Goal: Check status: Check status

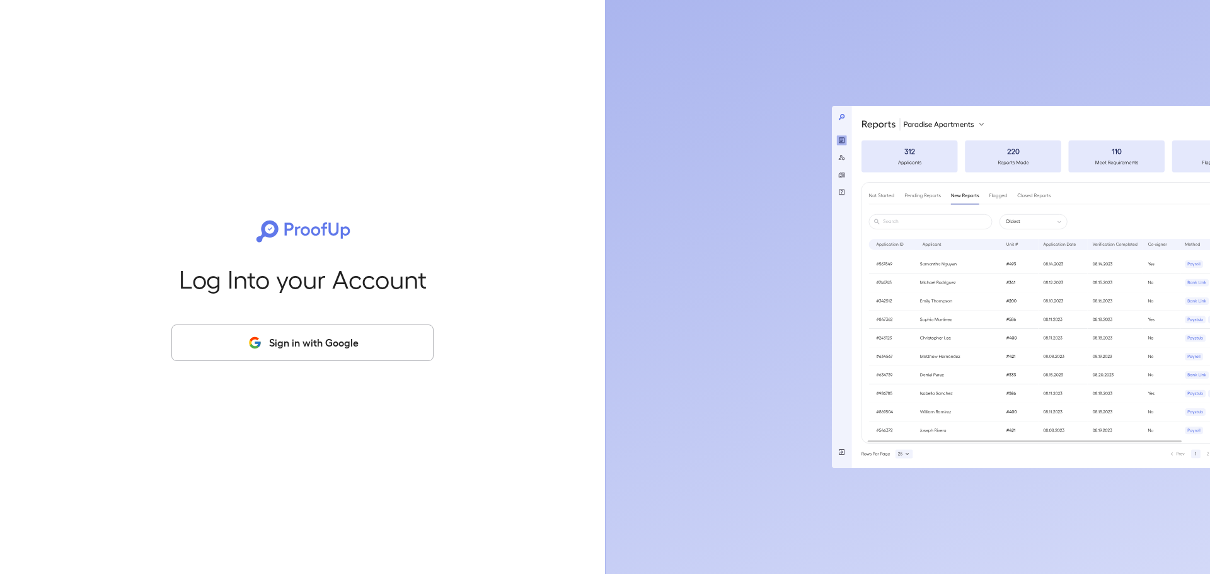
click at [343, 346] on button "Sign in with Google" at bounding box center [302, 342] width 262 height 37
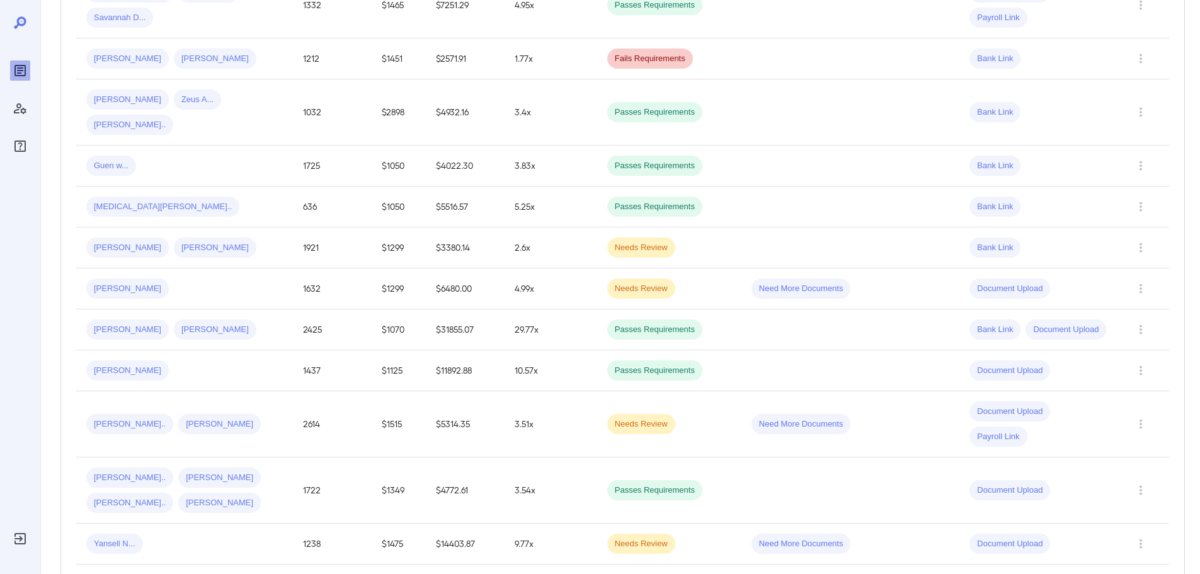
scroll to position [567, 0]
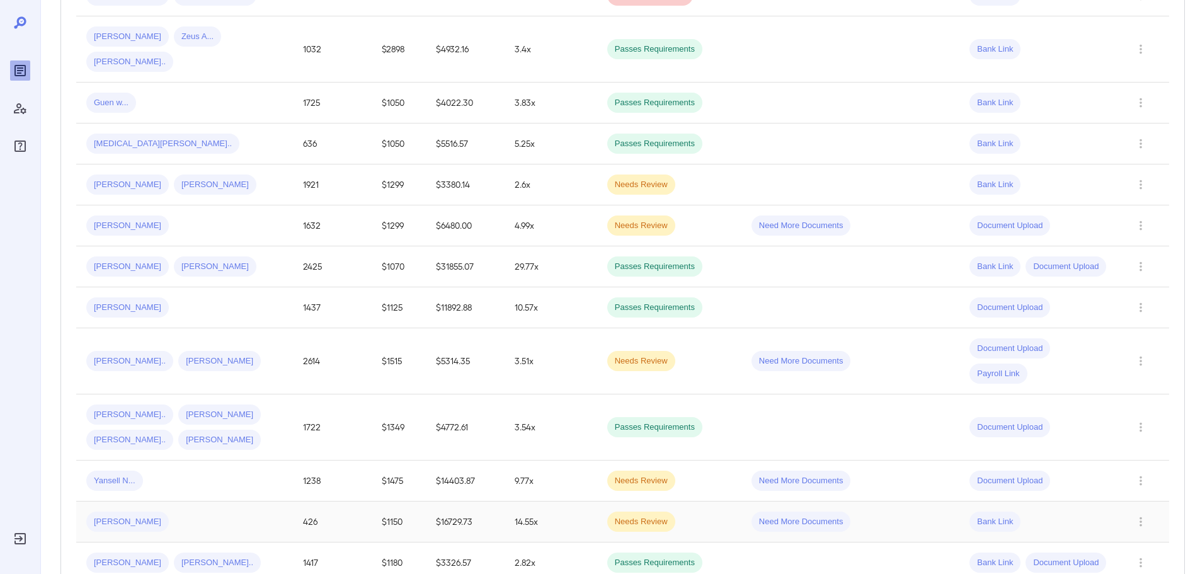
click at [246, 512] on div "[PERSON_NAME]" at bounding box center [184, 522] width 197 height 20
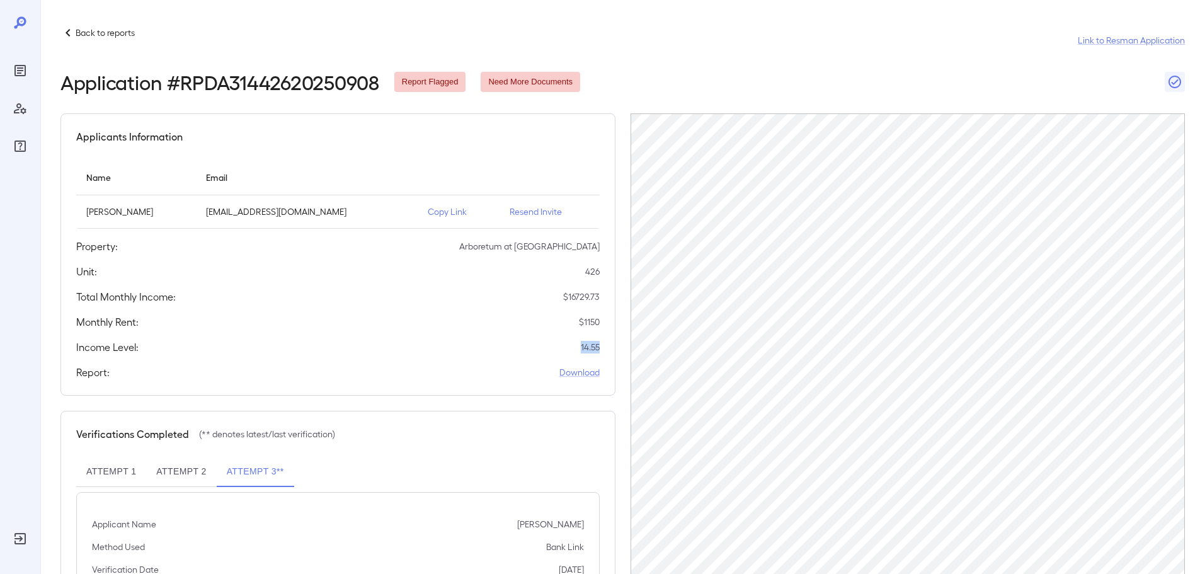
drag, startPoint x: 578, startPoint y: 347, endPoint x: 587, endPoint y: 350, distance: 10.2
click at [599, 350] on div "Income Level: 14.55" at bounding box center [338, 347] width 524 height 15
click at [533, 333] on div "Applicants Information Name Email [PERSON_NAME] [EMAIL_ADDRESS][DOMAIN_NAME] Co…" at bounding box center [337, 254] width 555 height 282
click at [195, 476] on button "Attempt 2" at bounding box center [181, 472] width 70 height 30
click at [873, 89] on div "Application # RPDA31442620250908 Report Flagged Need More Documents" at bounding box center [622, 82] width 1125 height 23
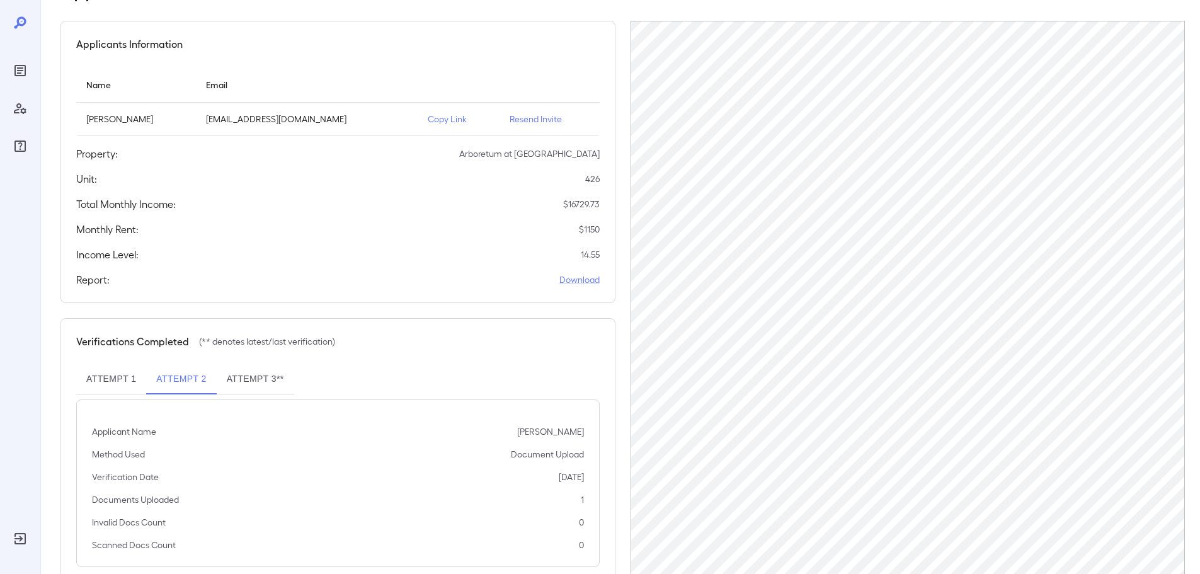
scroll to position [127, 0]
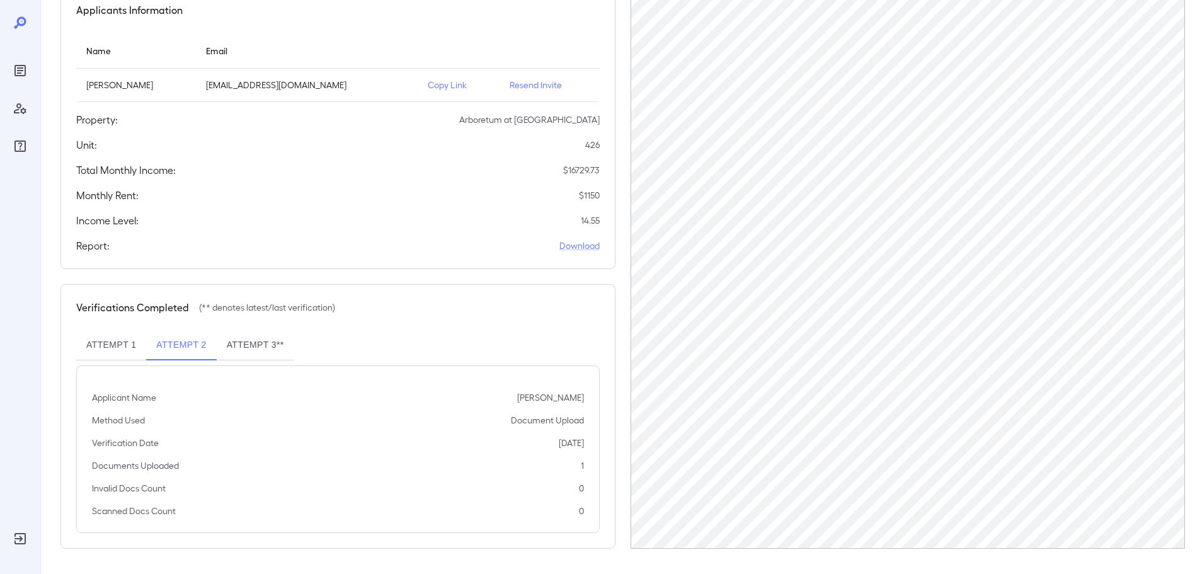
drag, startPoint x: 271, startPoint y: 345, endPoint x: 293, endPoint y: 362, distance: 27.9
click at [271, 345] on button "Attempt 3**" at bounding box center [256, 345] width 78 height 30
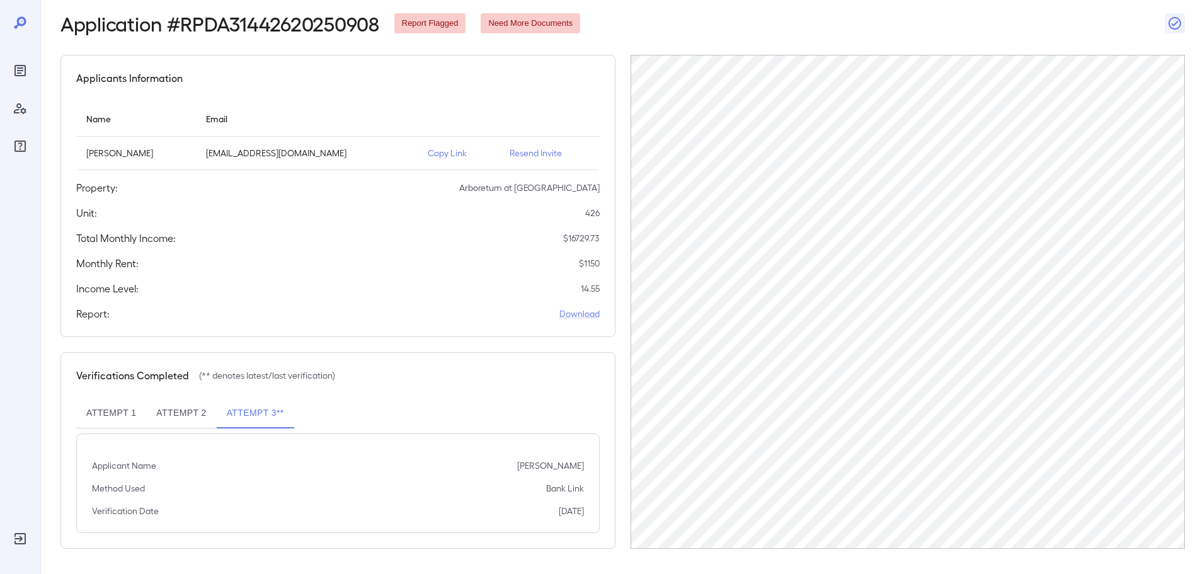
click at [563, 95] on div "Applicants Information Name Email [PERSON_NAME] [EMAIL_ADDRESS][DOMAIN_NAME] Co…" at bounding box center [337, 196] width 555 height 282
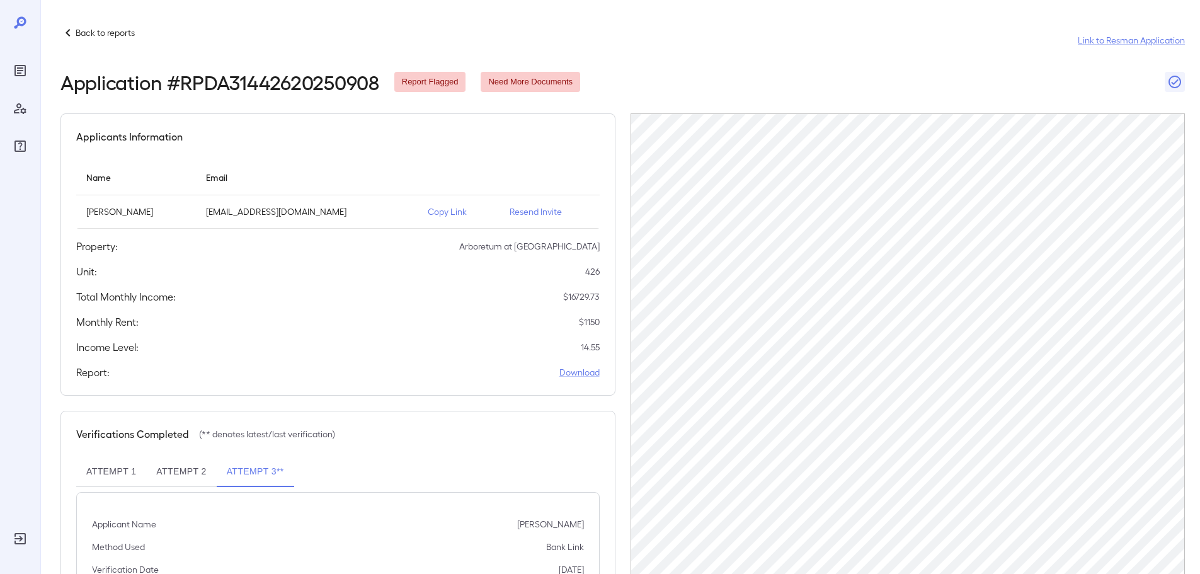
click at [137, 37] on div "Back to reports Link to Resman Application" at bounding box center [622, 40] width 1125 height 30
click at [131, 36] on p "Back to reports" at bounding box center [105, 32] width 59 height 13
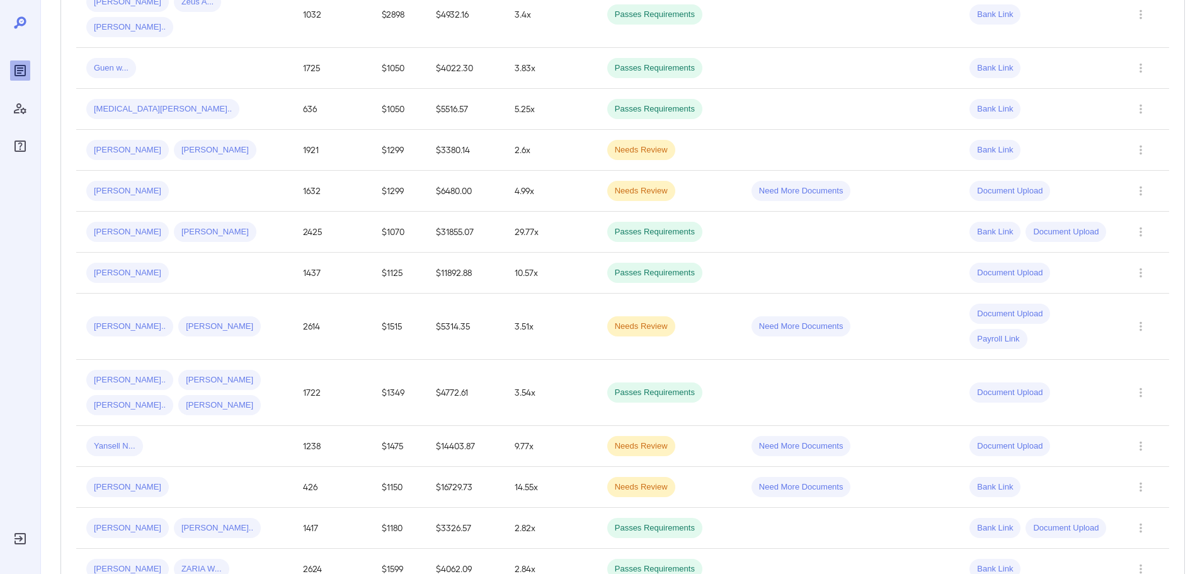
scroll to position [630, 0]
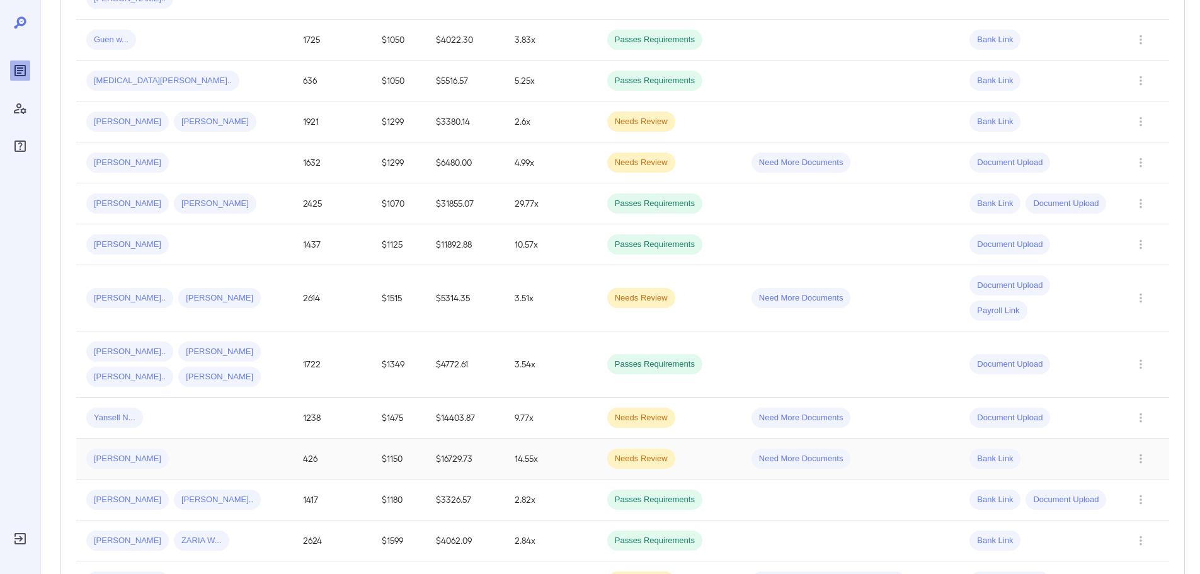
click at [196, 439] on td "[PERSON_NAME]" at bounding box center [184, 459] width 217 height 41
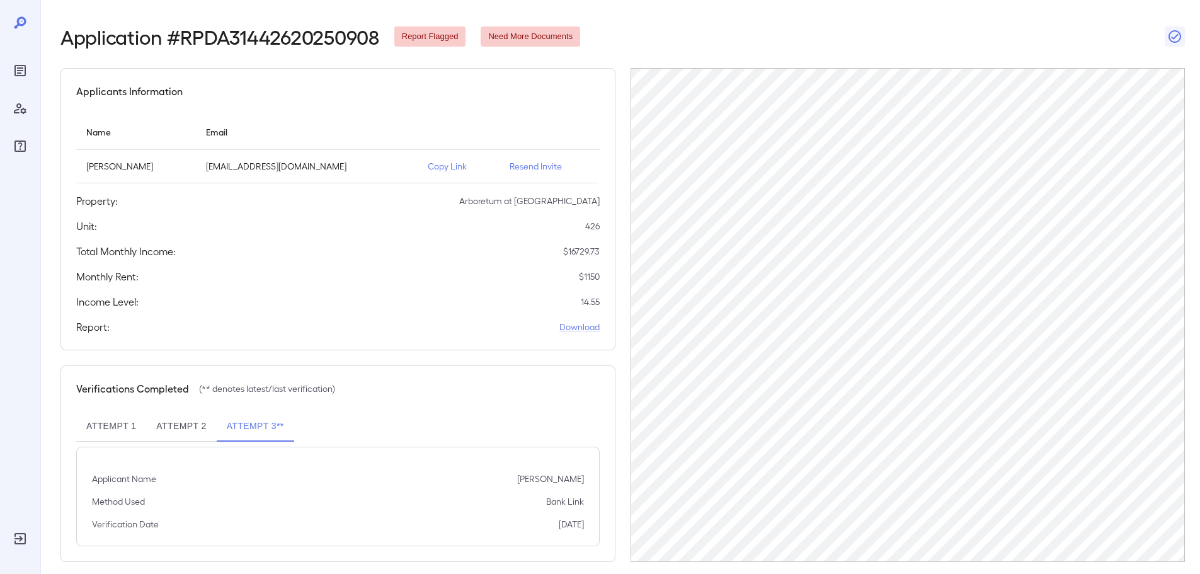
scroll to position [59, 0]
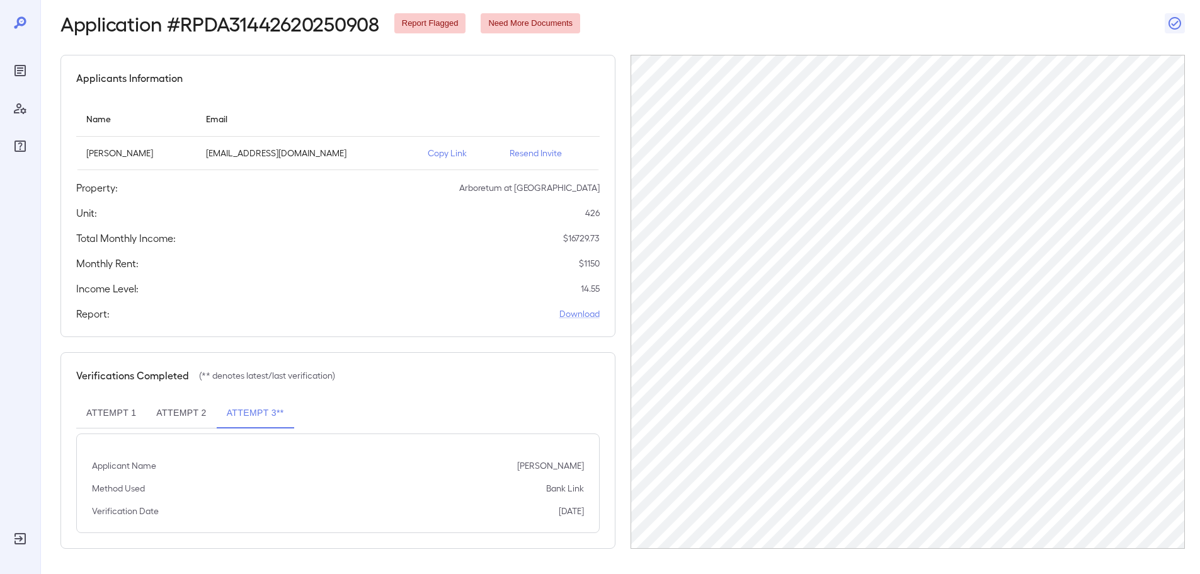
click at [462, 151] on p "Copy Link" at bounding box center [459, 153] width 62 height 13
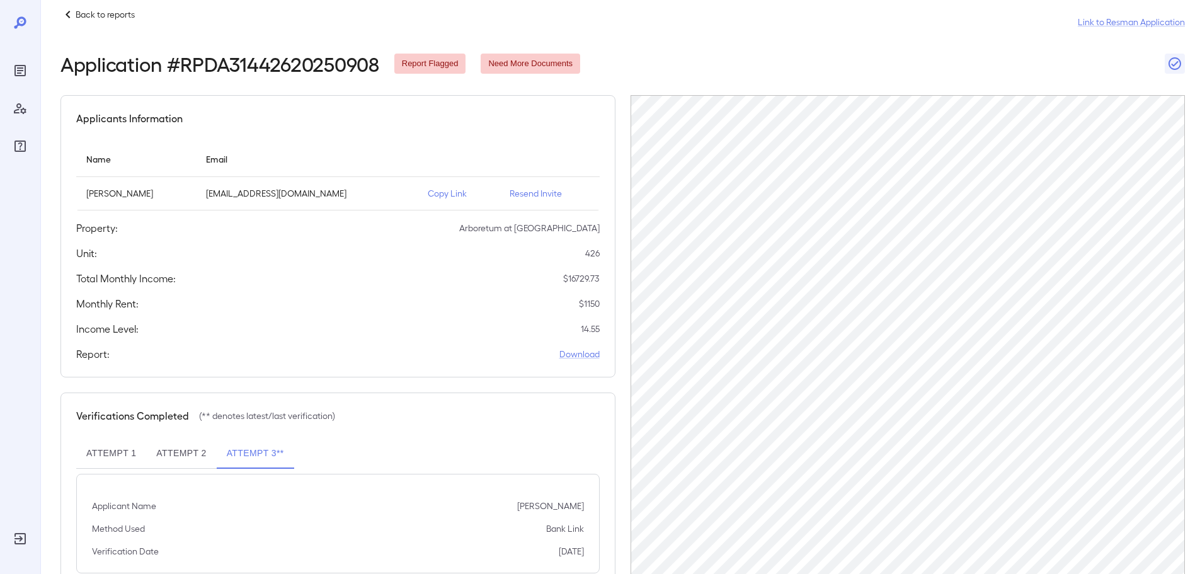
scroll to position [0, 0]
